Goal: Register for event/course

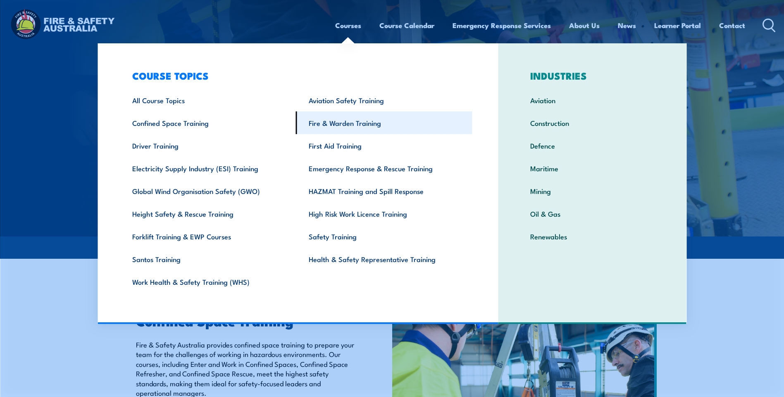
click at [344, 120] on link "Fire & Warden Training" at bounding box center [384, 123] width 176 height 23
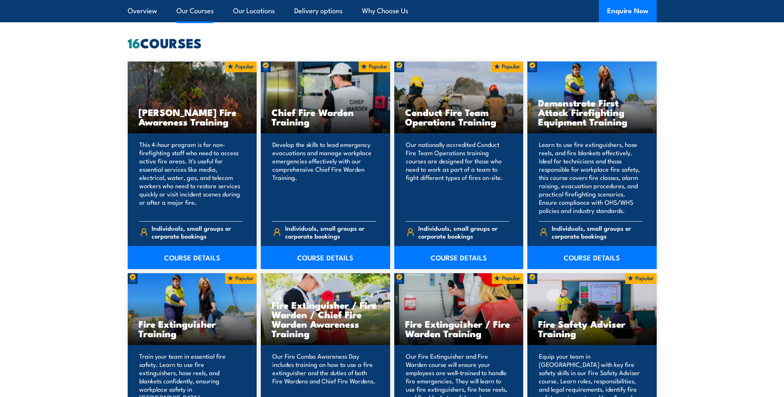
scroll to position [661, 0]
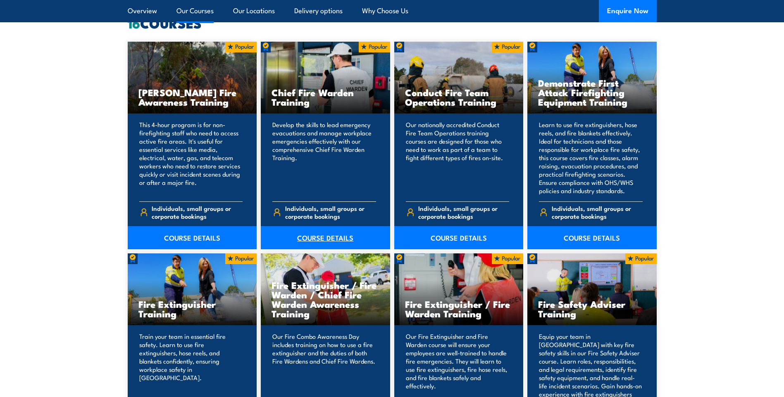
click at [338, 236] on link "COURSE DETAILS" at bounding box center [325, 237] width 129 height 23
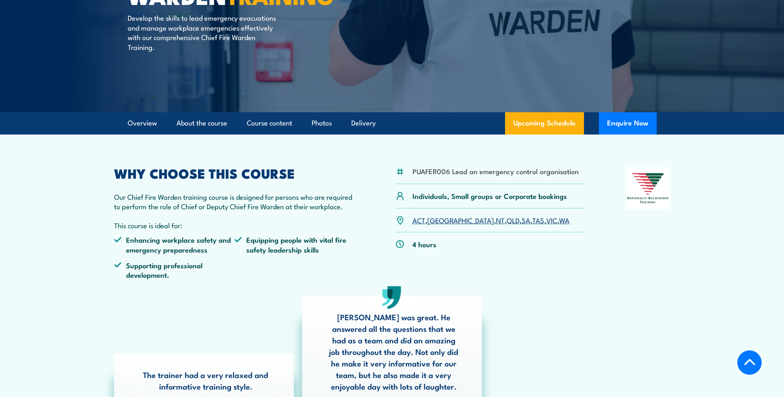
scroll to position [124, 0]
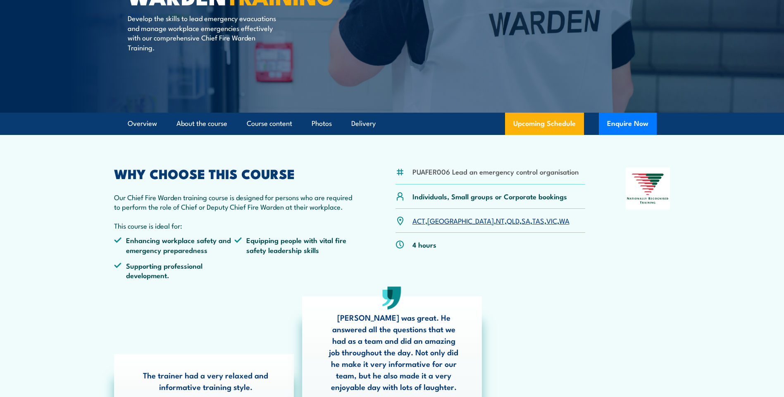
click at [559, 224] on link "WA" at bounding box center [564, 221] width 10 height 10
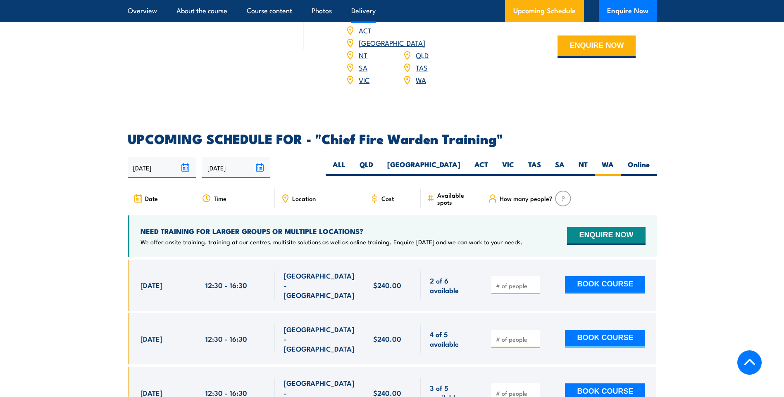
scroll to position [1308, 0]
